Goal: Transaction & Acquisition: Obtain resource

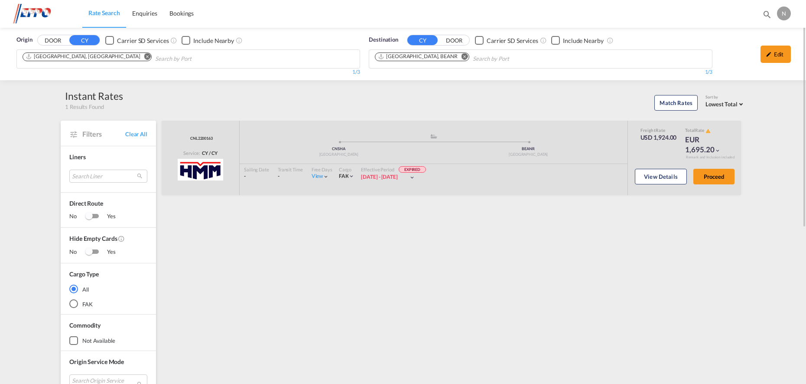
click at [781, 147] on div "Origin DOOR CY Carrier SD Services Include Nearby [GEOGRAPHIC_DATA], [GEOGRAPHI…" at bounding box center [403, 338] width 806 height 621
click at [144, 55] on md-icon "Remove" at bounding box center [147, 56] width 7 height 7
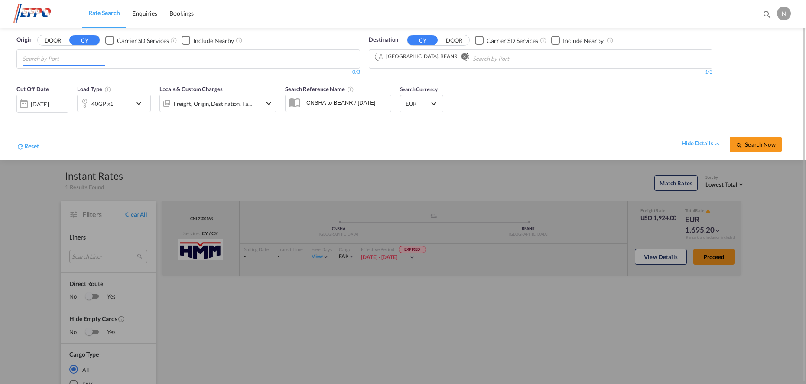
click at [79, 59] on input "Chips input." at bounding box center [64, 59] width 82 height 14
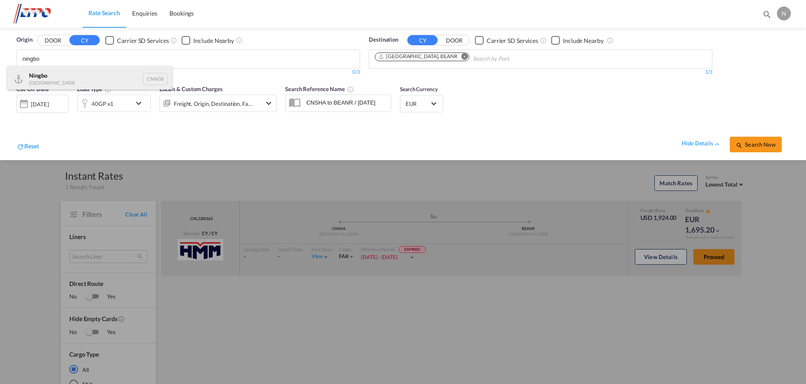
type input "ningbo"
click at [49, 77] on div "Ningbo China CNNGB" at bounding box center [89, 79] width 165 height 26
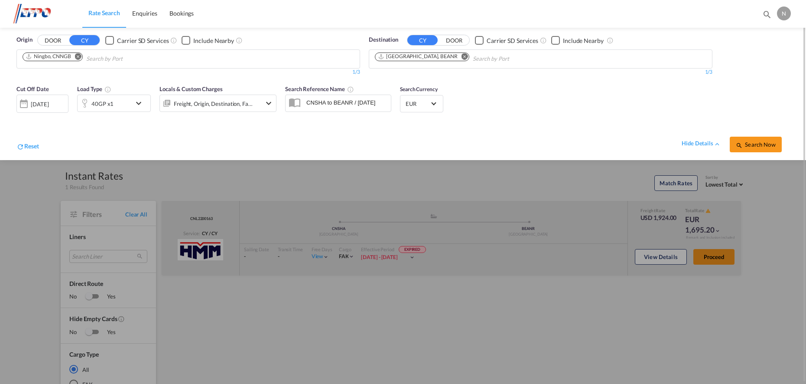
click at [148, 105] on md-icon "icon-chevron-down" at bounding box center [140, 103] width 15 height 10
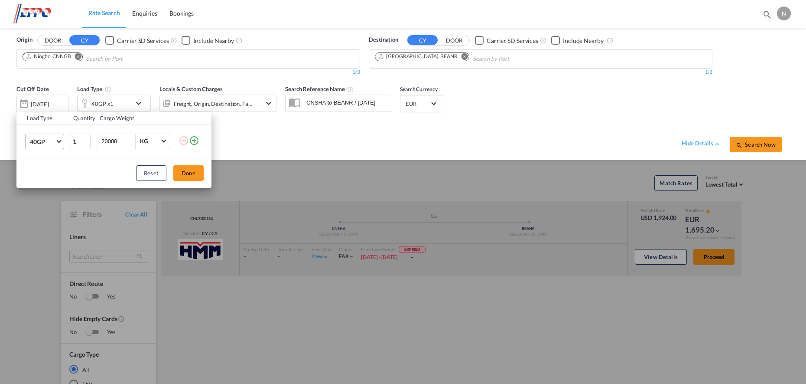
click at [61, 139] on md-select-value "40GP" at bounding box center [46, 141] width 35 height 15
click at [44, 118] on div "20GP" at bounding box center [37, 120] width 15 height 9
click at [191, 173] on button "Done" at bounding box center [188, 173] width 30 height 16
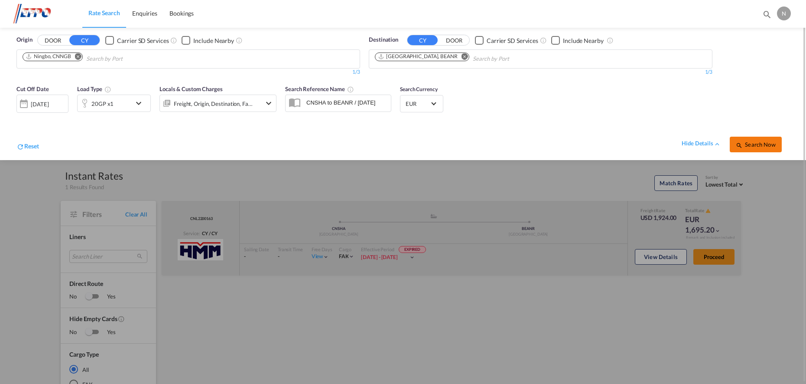
click at [748, 141] on span "Search Now" at bounding box center [755, 144] width 39 height 7
click at [30, 103] on div "[DATE]" at bounding box center [42, 102] width 52 height 17
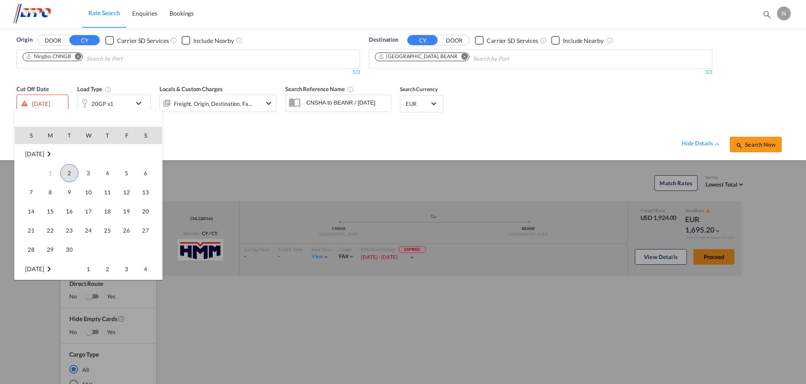
click at [67, 172] on span "2" at bounding box center [69, 173] width 18 height 18
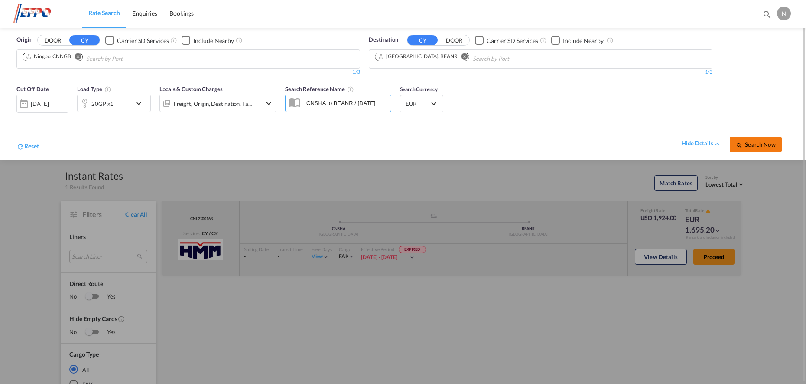
click at [762, 142] on span "Search Now" at bounding box center [755, 144] width 39 height 7
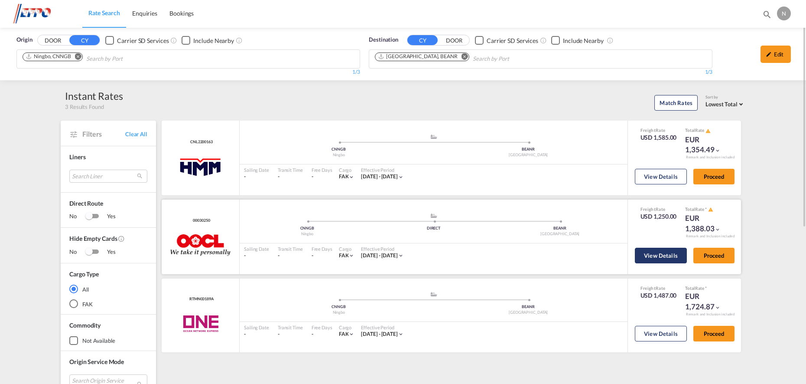
click at [652, 255] on button "View Details" at bounding box center [661, 255] width 52 height 16
